Goal: Task Accomplishment & Management: Complete application form

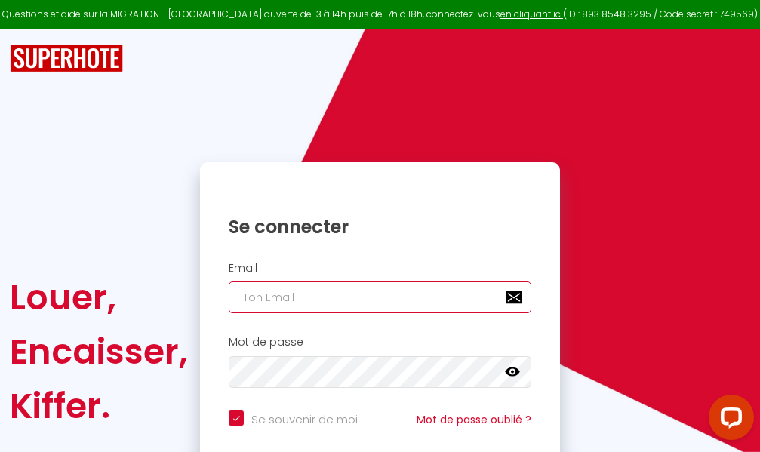
click at [377, 296] on input "email" at bounding box center [380, 298] width 303 height 32
type input "m"
checkbox input "true"
type input "ma"
checkbox input "true"
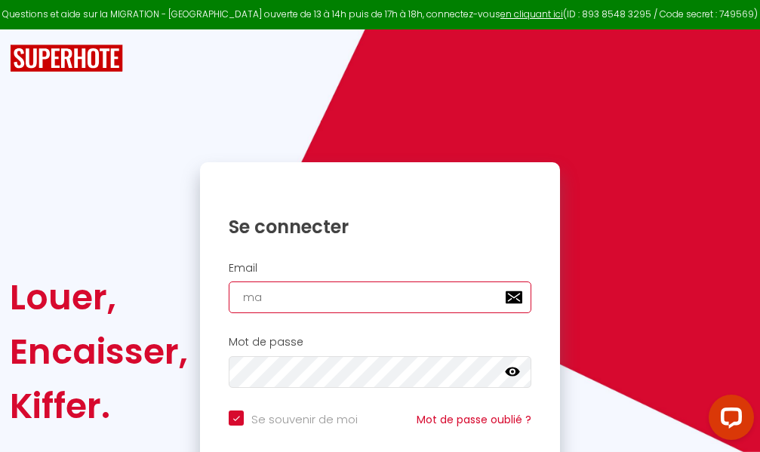
type input "mar"
checkbox input "true"
type input "marc"
checkbox input "true"
type input "marcd"
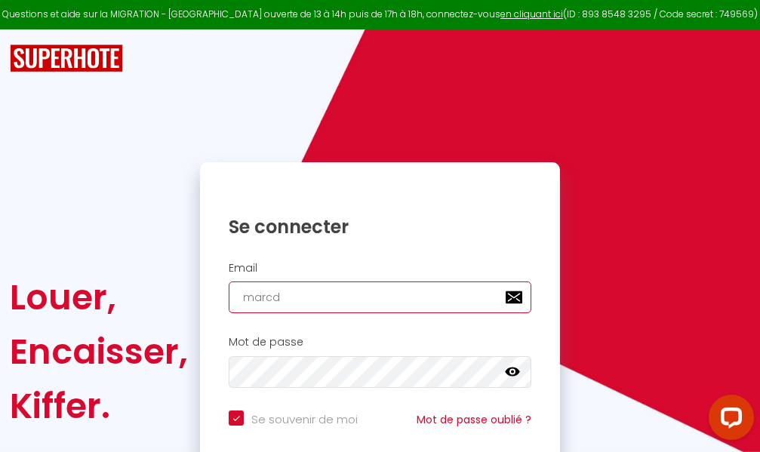
checkbox input "true"
type input "marcdp"
checkbox input "true"
type input "marcdpo"
checkbox input "true"
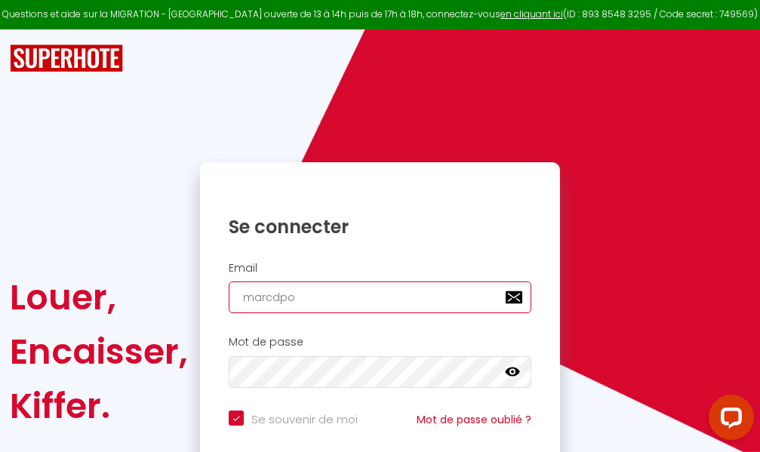
type input "marcdpoz"
checkbox input "true"
type input "marcdpoz."
checkbox input "true"
type input "marcdpoz.l"
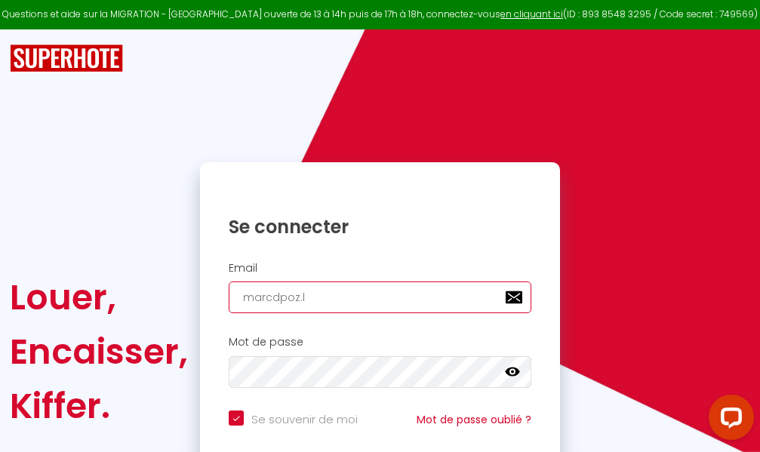
checkbox input "true"
type input "marcdpoz.lo"
checkbox input "true"
type input "marcdpoz.loc"
checkbox input "true"
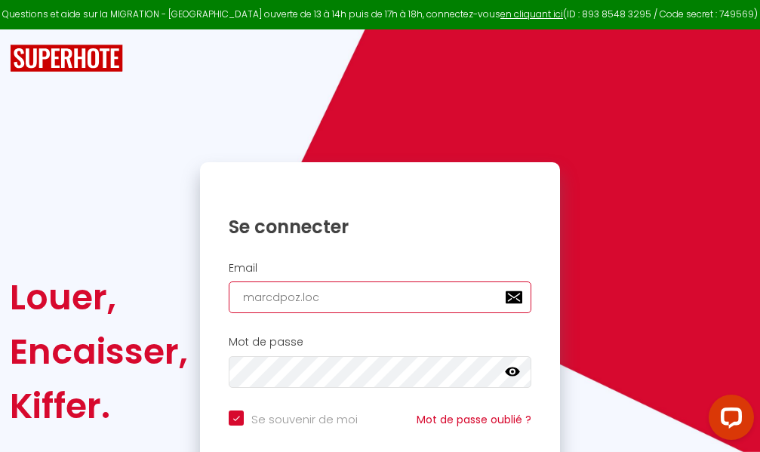
type input "marcdpoz.loca"
checkbox input "true"
type input "marcdpoz.locat"
checkbox input "true"
type input "marcdpoz.locati"
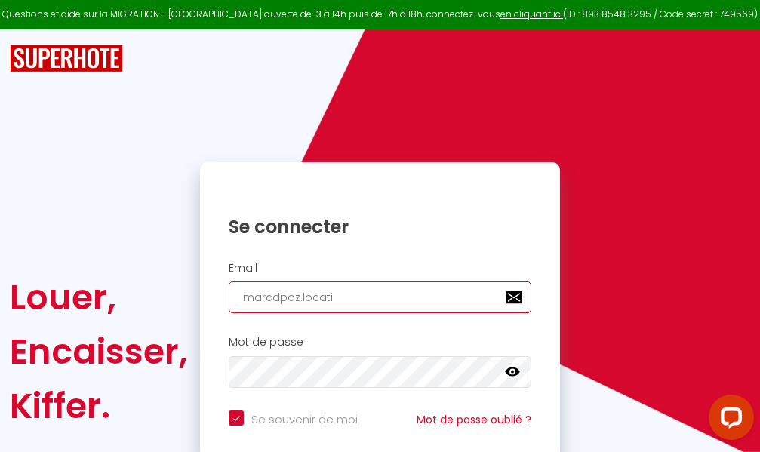
checkbox input "true"
type input "marcdpoz.locatio"
checkbox input "true"
type input "marcdpoz.location"
checkbox input "true"
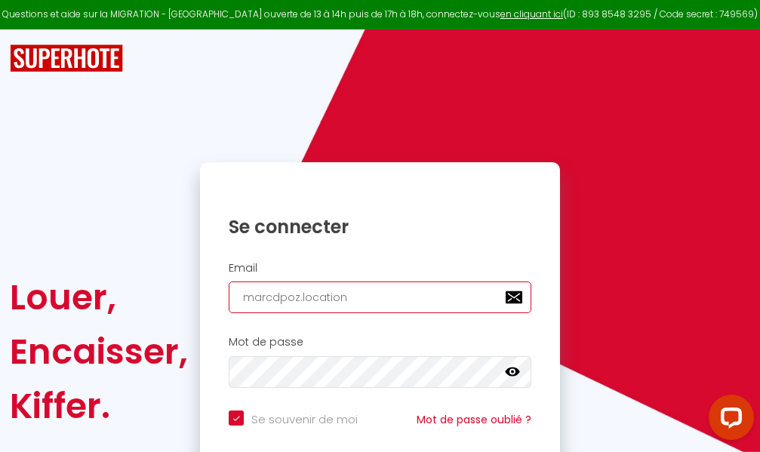
type input "marcdpoz.location@"
checkbox input "true"
type input "marcdpoz.location@g"
checkbox input "true"
type input "marcdpoz.location@gm"
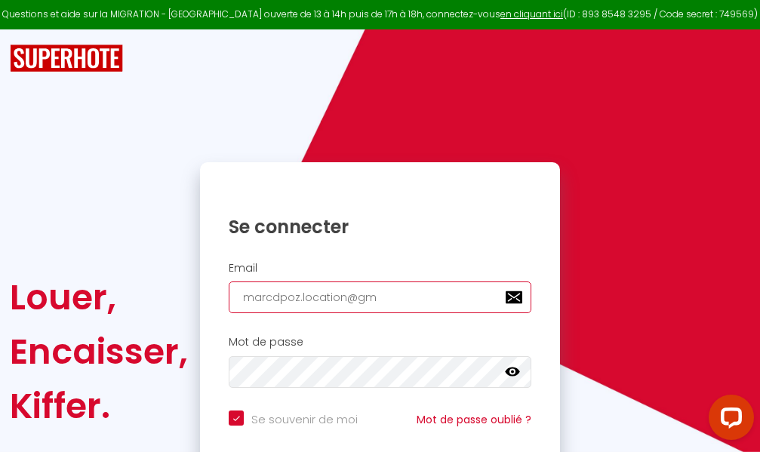
checkbox input "true"
type input "marcdpoz.location@gma"
checkbox input "true"
type input "marcdpoz.location@gmai"
checkbox input "true"
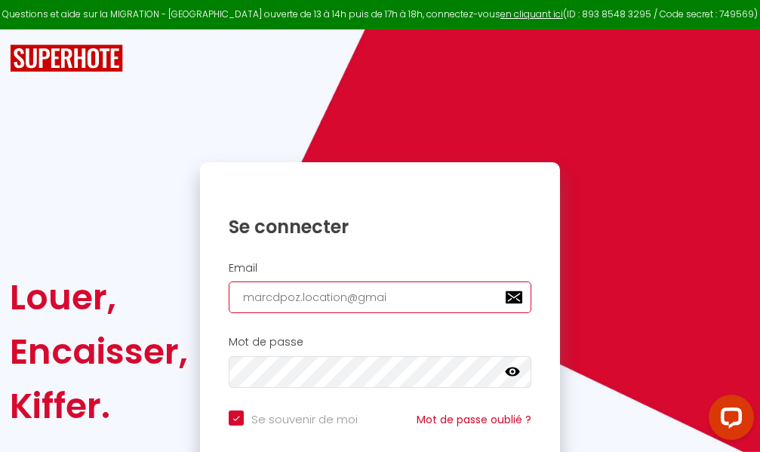
type input "[EMAIL_ADDRESS]"
checkbox input "true"
type input "[EMAIL_ADDRESS]."
checkbox input "true"
type input "marcdpoz.location@gmail.c"
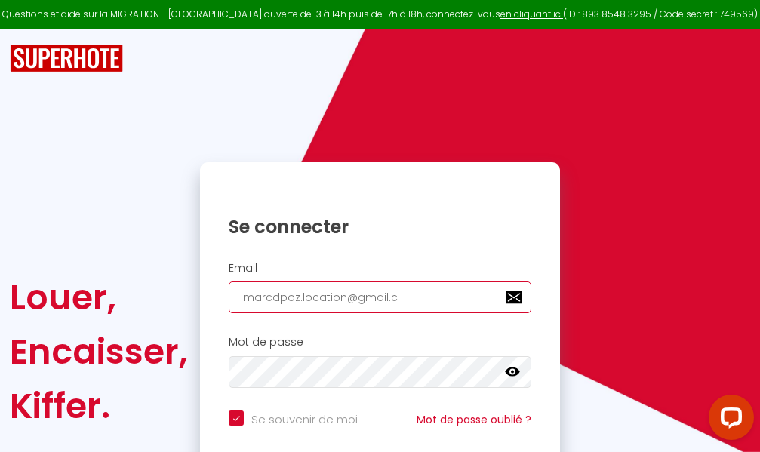
checkbox input "true"
type input "[EMAIL_ADDRESS][DOMAIN_NAME]"
checkbox input "true"
type input "[EMAIL_ADDRESS][DOMAIN_NAME]"
checkbox input "true"
